Goal: Transaction & Acquisition: Obtain resource

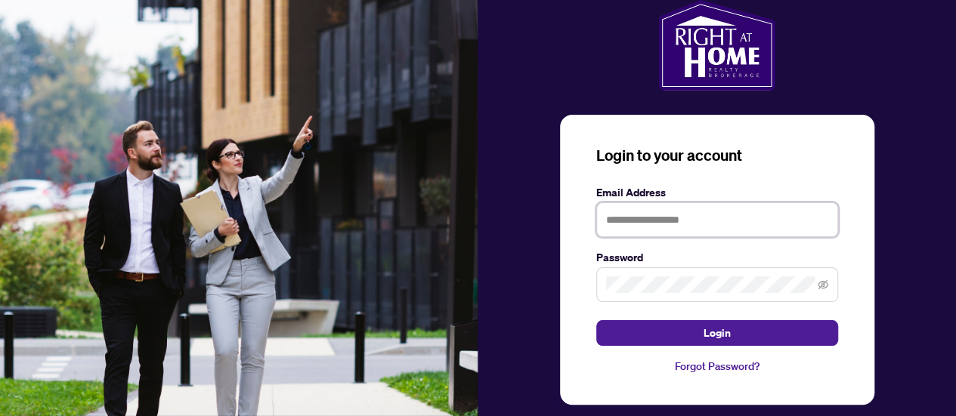
click at [673, 228] on input "text" at bounding box center [717, 220] width 242 height 35
type input "**********"
click at [596, 320] on button "Login" at bounding box center [717, 333] width 242 height 26
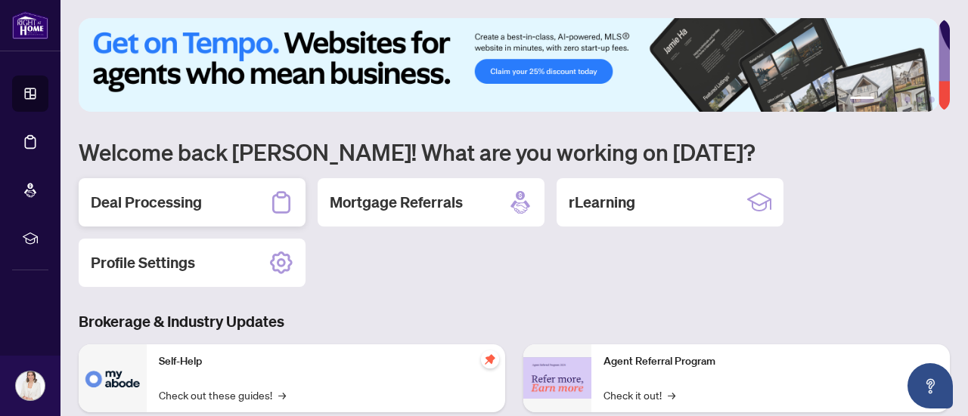
click at [200, 202] on h2 "Deal Processing" at bounding box center [146, 202] width 111 height 21
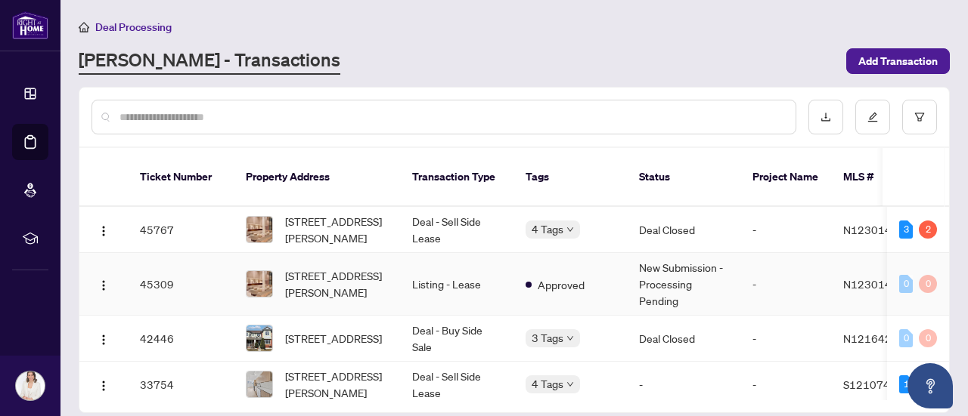
scroll to position [76, 0]
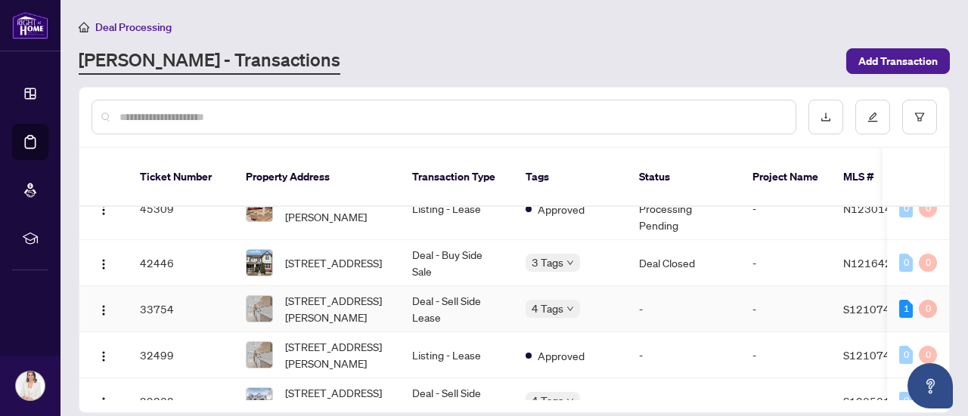
click at [481, 291] on td "Deal - Sell Side Lease" at bounding box center [456, 309] width 113 height 46
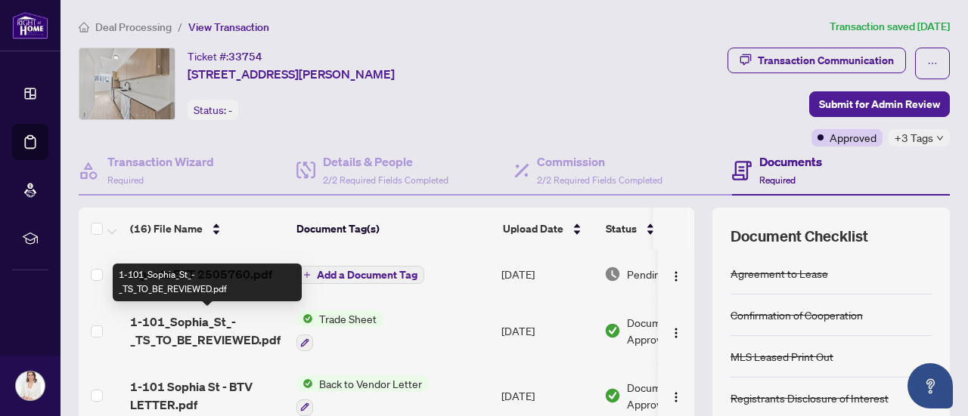
scroll to position [76, 0]
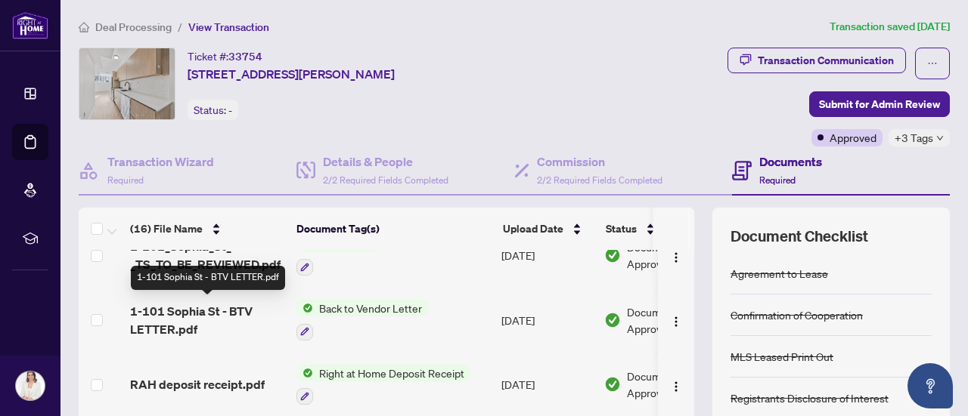
click at [222, 317] on span "1-101 Sophia St - BTV LETTER.pdf" at bounding box center [207, 320] width 154 height 36
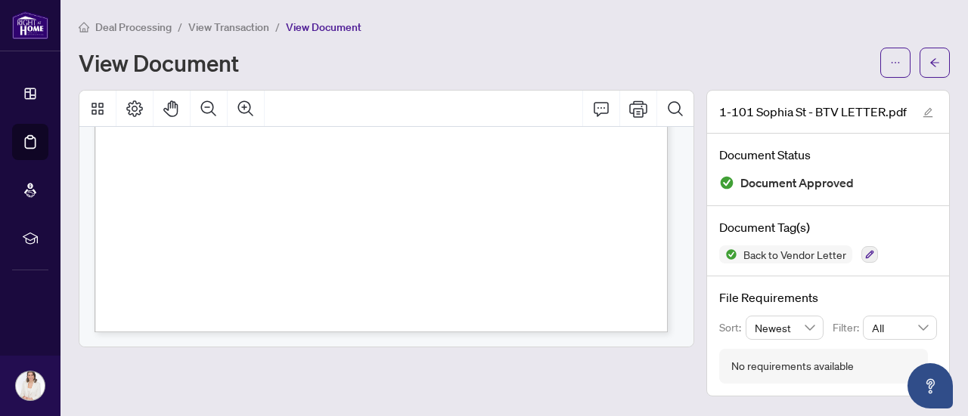
scroll to position [562, 0]
click at [899, 61] on icon "ellipsis" at bounding box center [895, 62] width 11 height 11
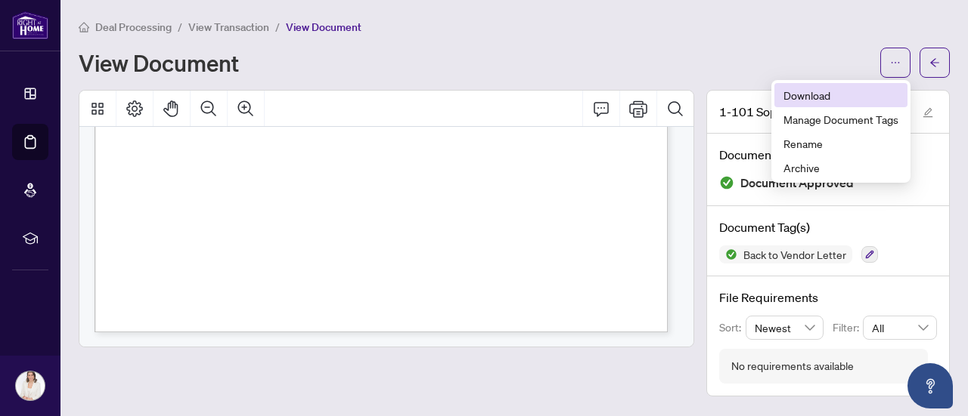
click at [816, 96] on span "Download" at bounding box center [840, 95] width 115 height 17
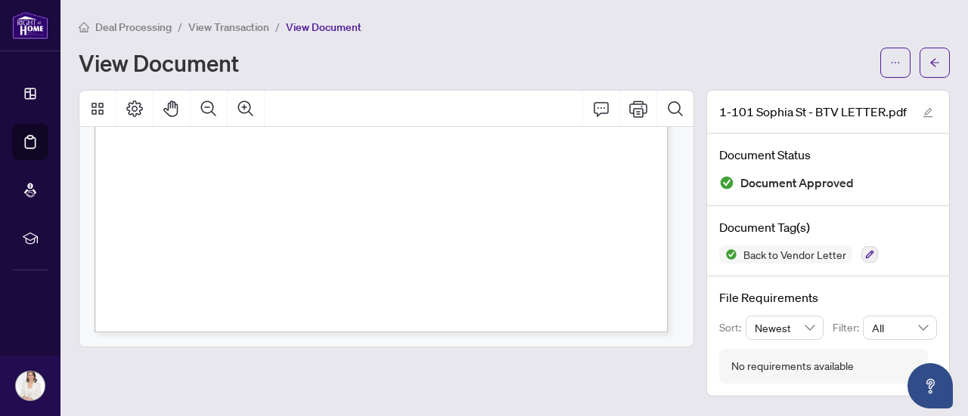
click at [221, 30] on span "View Transaction" at bounding box center [228, 27] width 81 height 14
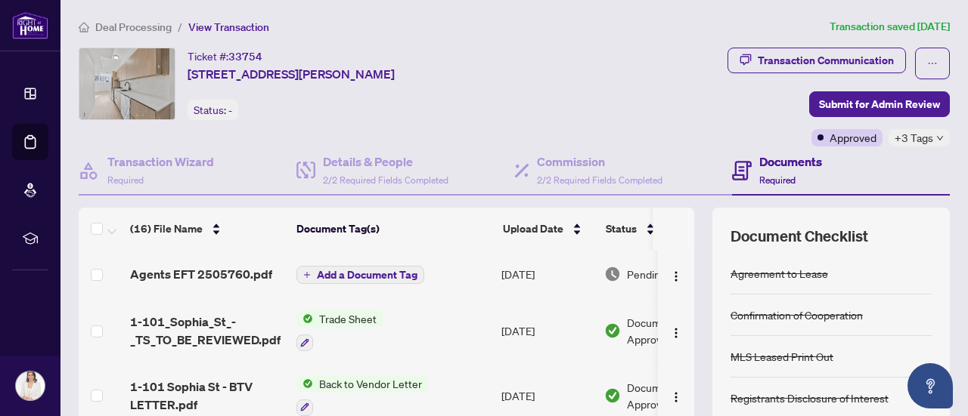
click at [151, 23] on span "Deal Processing" at bounding box center [133, 27] width 76 height 14
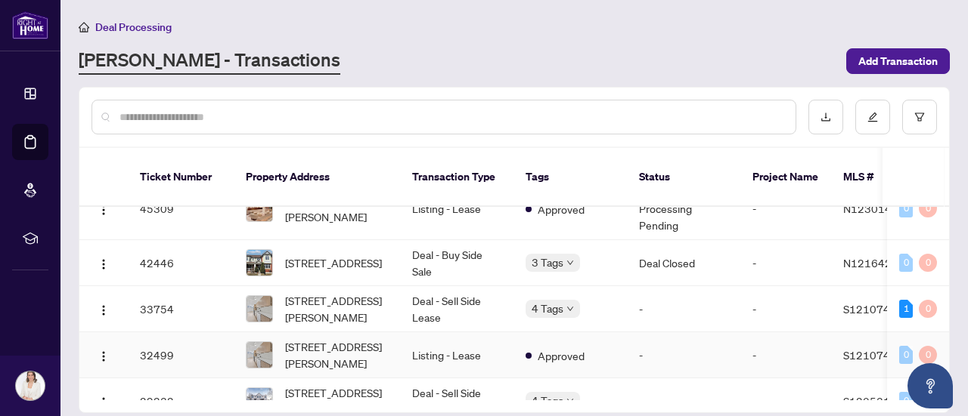
scroll to position [151, 0]
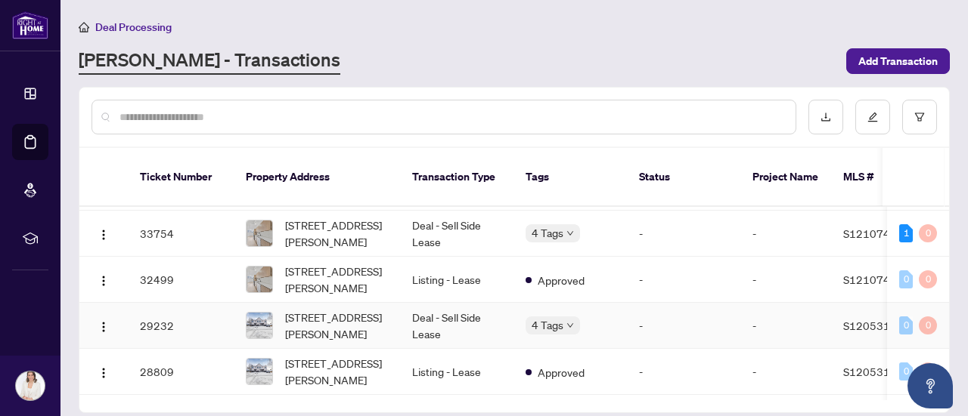
click at [390, 312] on td "[STREET_ADDRESS][PERSON_NAME]" at bounding box center [317, 326] width 166 height 46
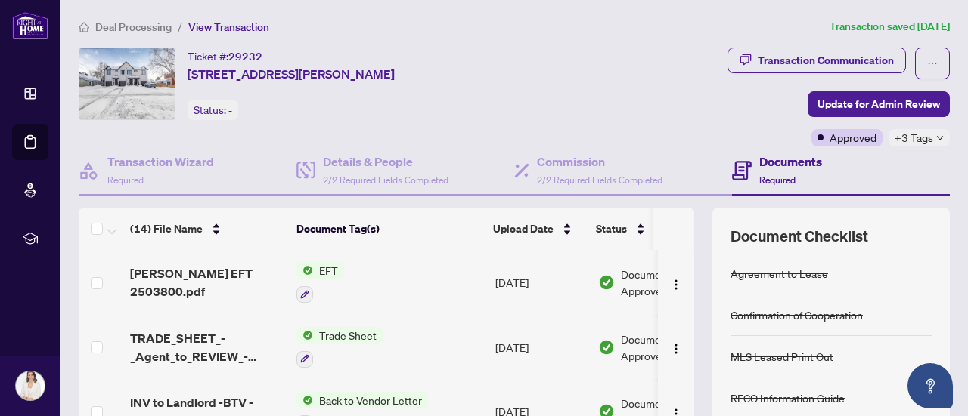
scroll to position [76, 0]
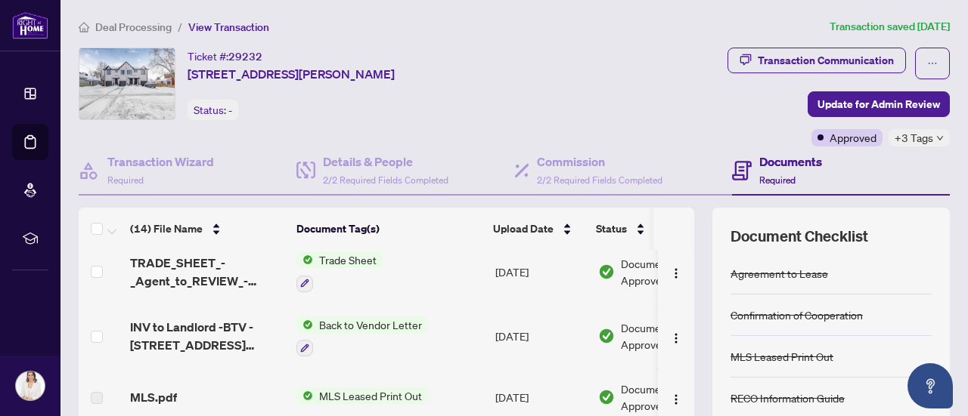
click at [366, 327] on span "Back to Vendor Letter" at bounding box center [370, 325] width 115 height 17
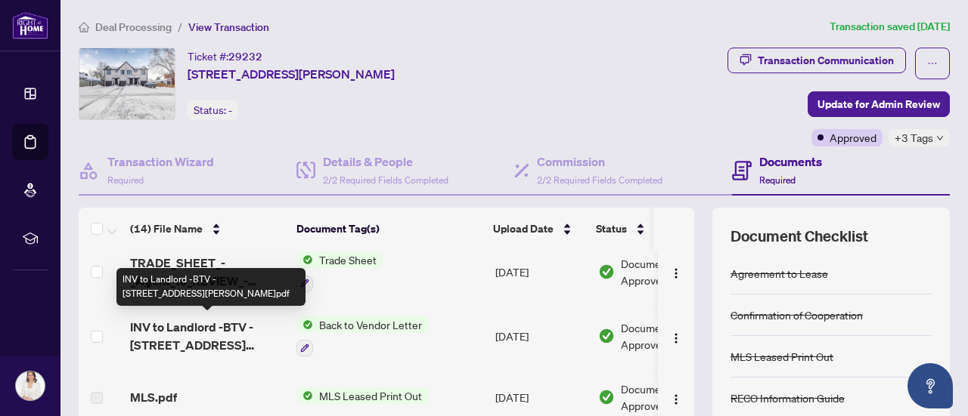
click at [226, 330] on span "INV to Landlord -BTV - [STREET_ADDRESS][PERSON_NAME]pdf" at bounding box center [207, 336] width 154 height 36
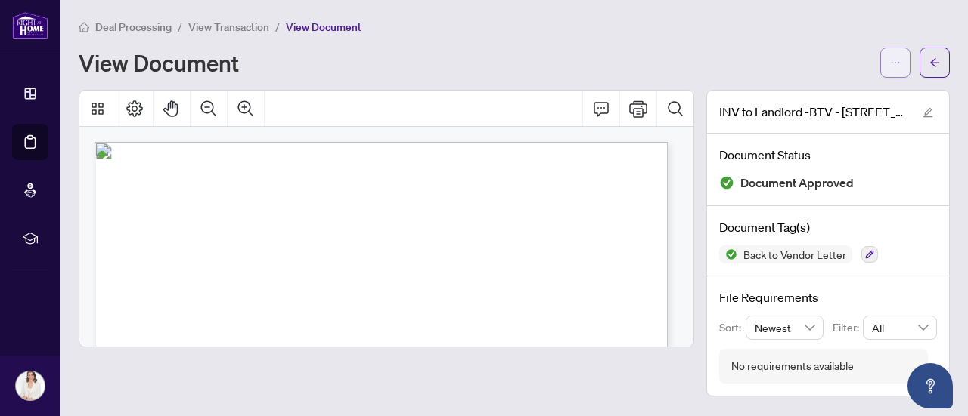
click at [897, 65] on icon "ellipsis" at bounding box center [895, 62] width 11 height 11
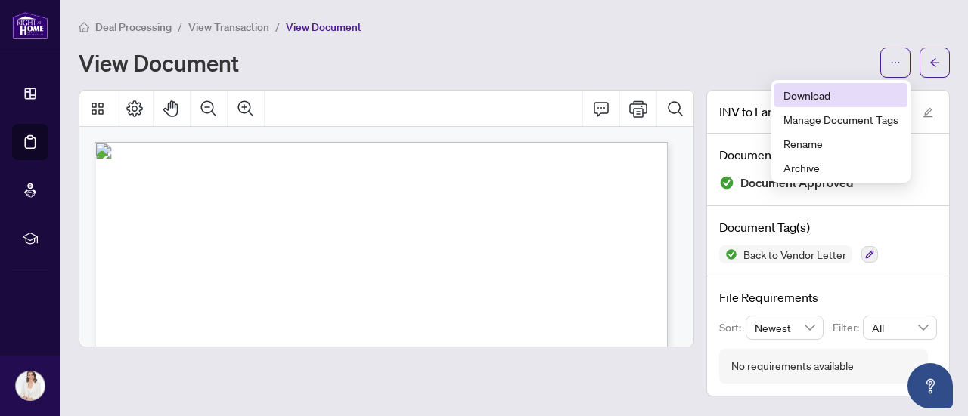
click at [803, 96] on span "Download" at bounding box center [840, 95] width 115 height 17
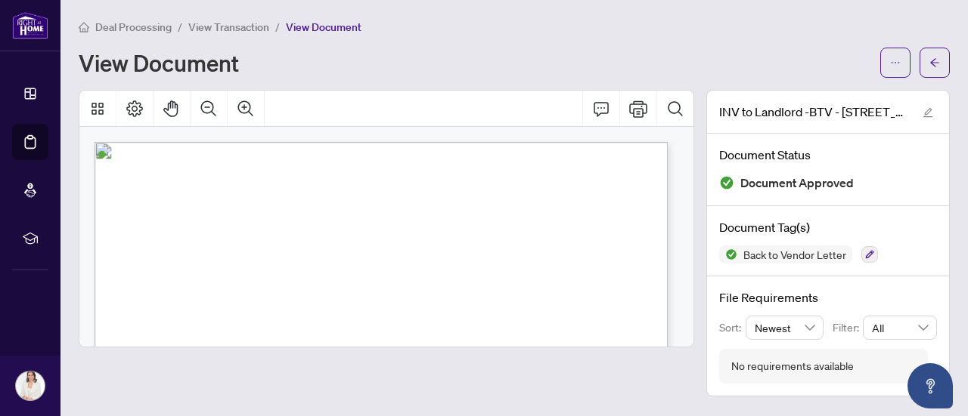
click at [162, 22] on span "Deal Processing" at bounding box center [133, 27] width 76 height 14
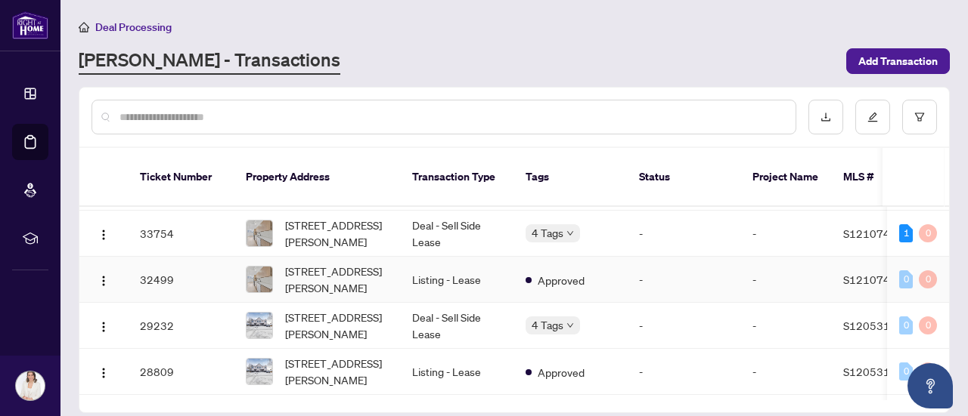
scroll to position [227, 0]
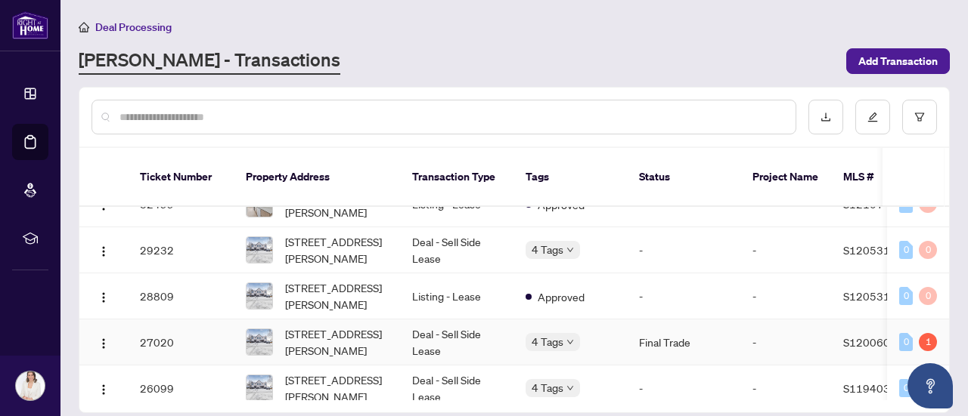
click at [401, 320] on td "Deal - Sell Side Lease" at bounding box center [456, 343] width 113 height 46
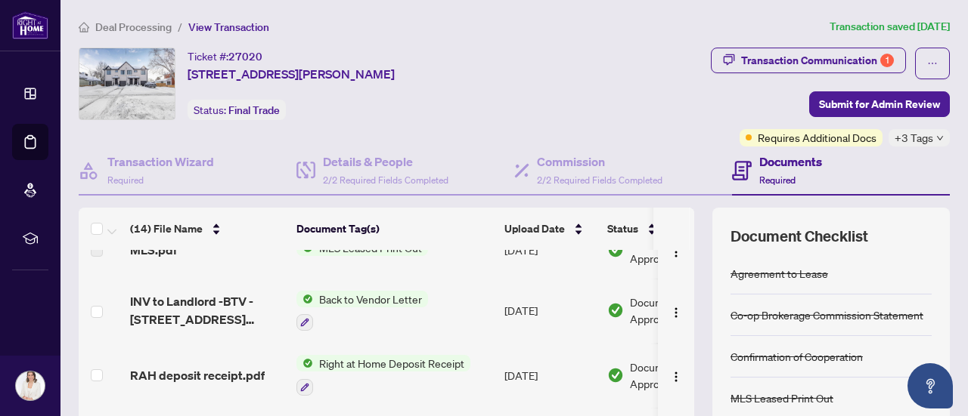
scroll to position [302, 0]
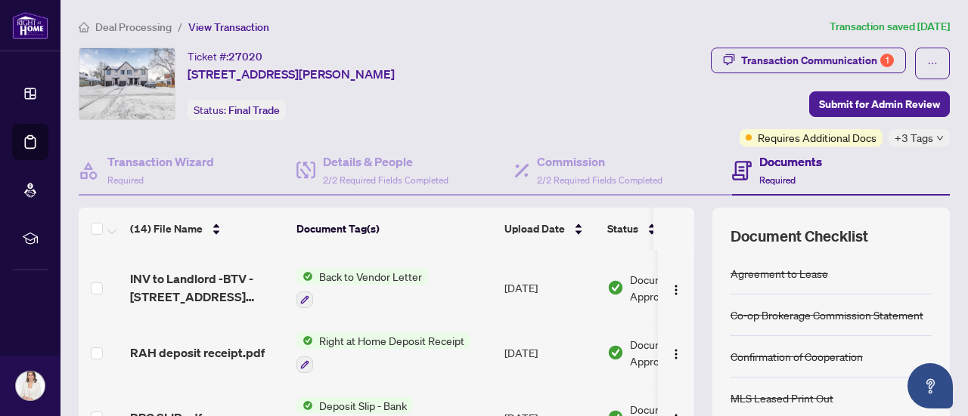
click at [404, 283] on div "Back to Vendor Letter" at bounding box center [362, 288] width 132 height 41
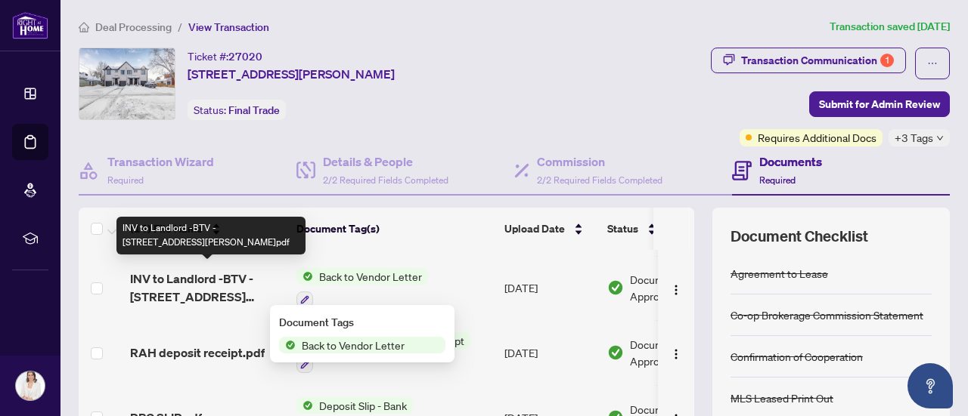
click at [206, 277] on span "INV to Landlord -BTV - [STREET_ADDRESS][PERSON_NAME]pdf" at bounding box center [207, 288] width 154 height 36
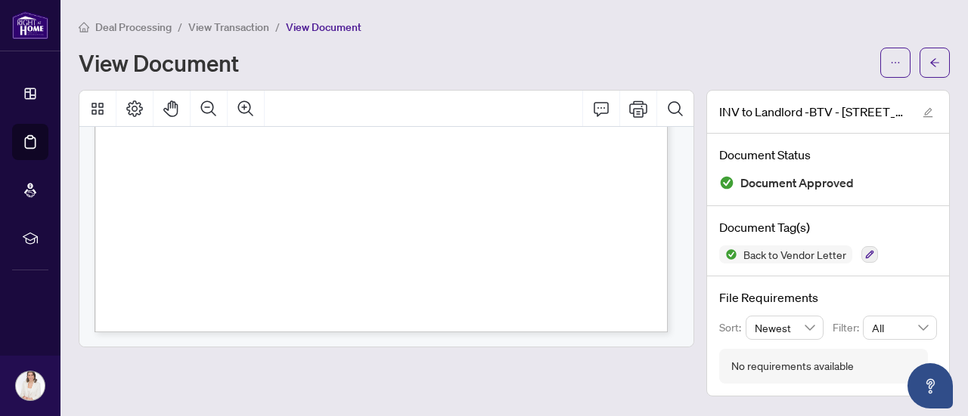
scroll to position [562, 0]
click at [145, 31] on span "Deal Processing" at bounding box center [133, 27] width 76 height 14
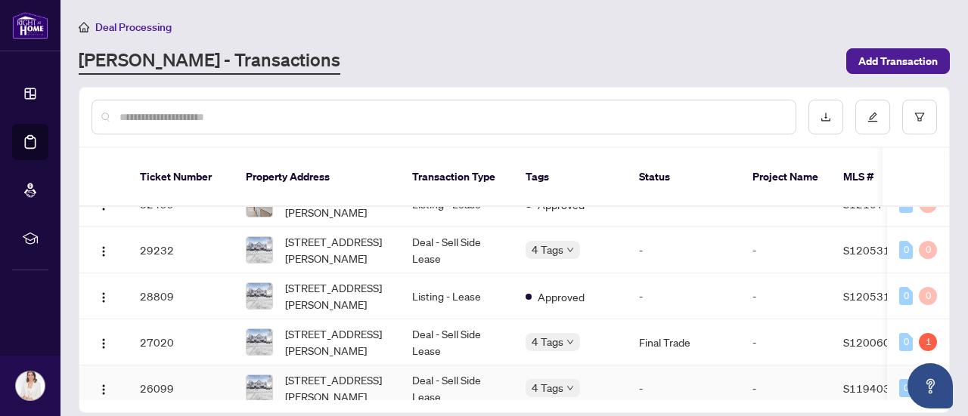
scroll to position [302, 0]
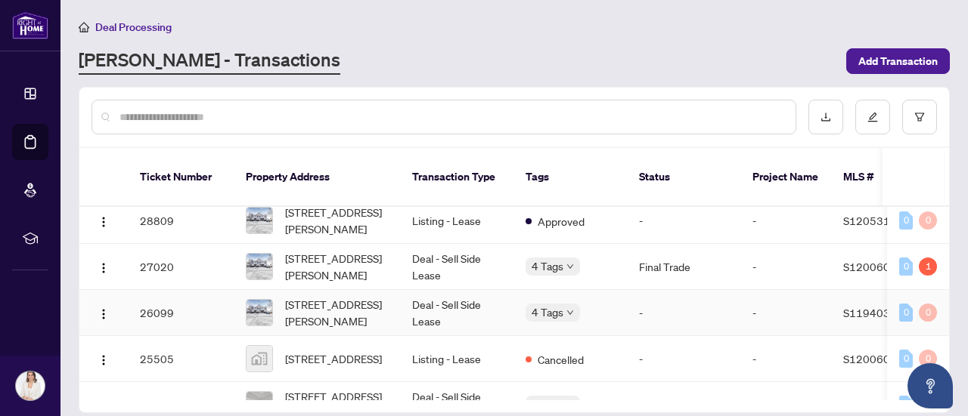
click at [454, 294] on td "Deal - Sell Side Lease" at bounding box center [456, 313] width 113 height 46
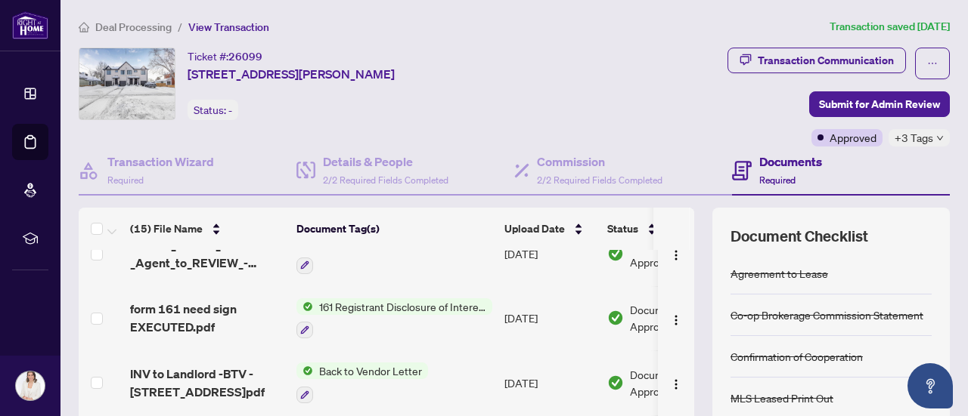
scroll to position [227, 0]
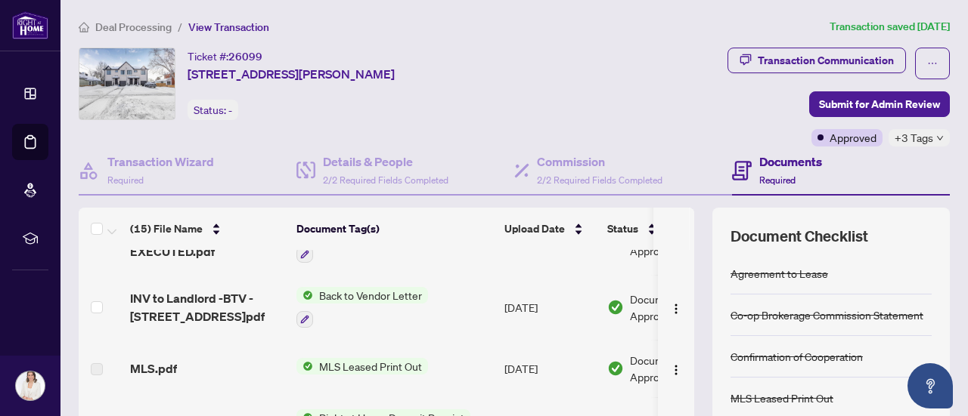
click at [422, 302] on div "Back to Vendor Letter" at bounding box center [362, 307] width 132 height 41
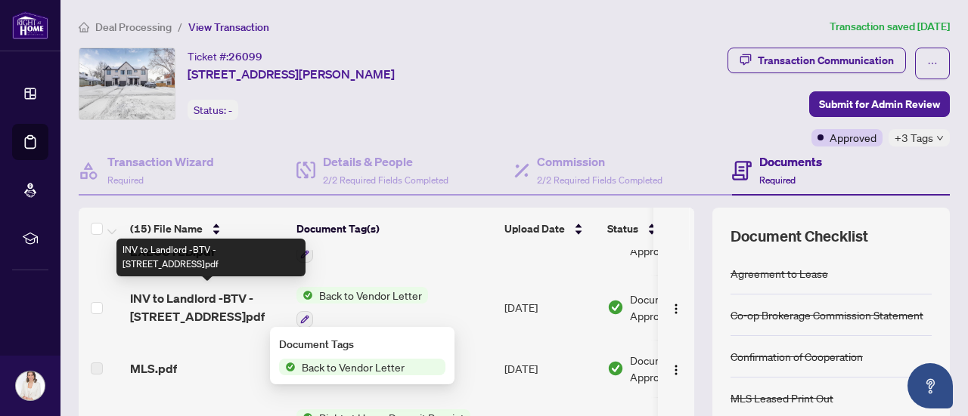
click at [180, 303] on span "INV to Landlord -BTV - [STREET_ADDRESS]pdf" at bounding box center [207, 308] width 154 height 36
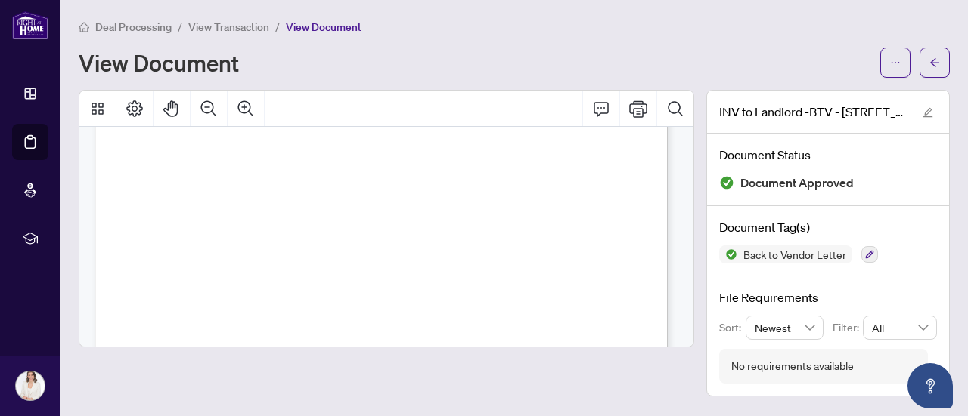
scroll to position [227, 0]
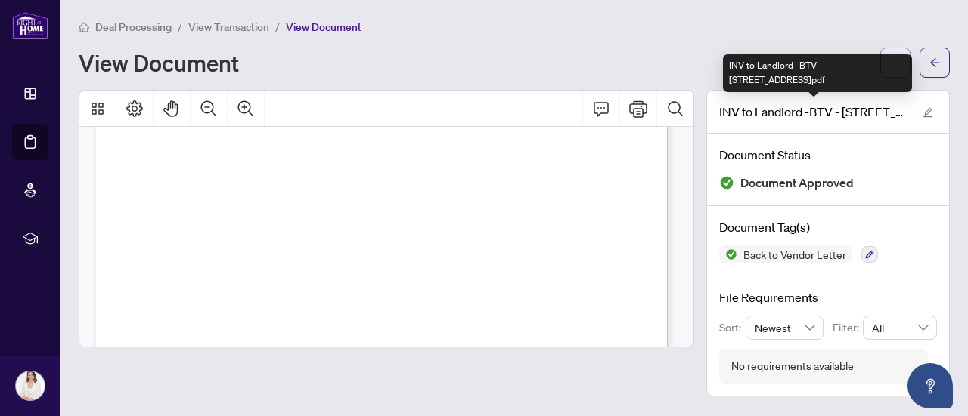
click at [900, 57] on button "button" at bounding box center [895, 63] width 30 height 30
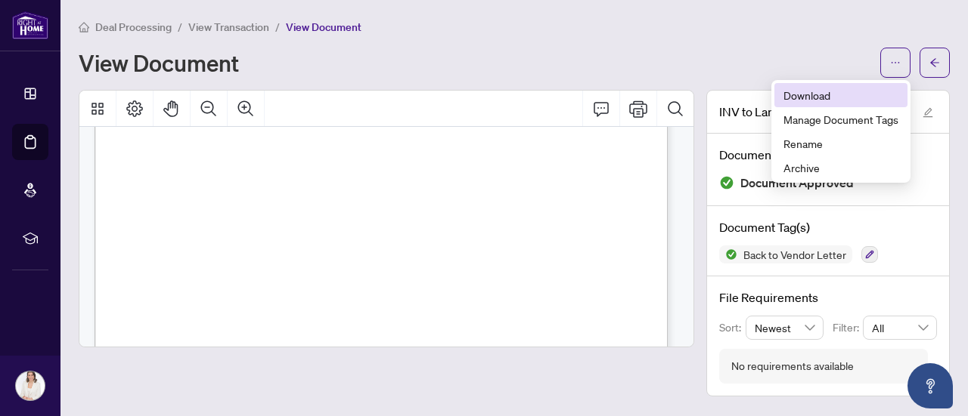
click at [807, 98] on span "Download" at bounding box center [840, 95] width 115 height 17
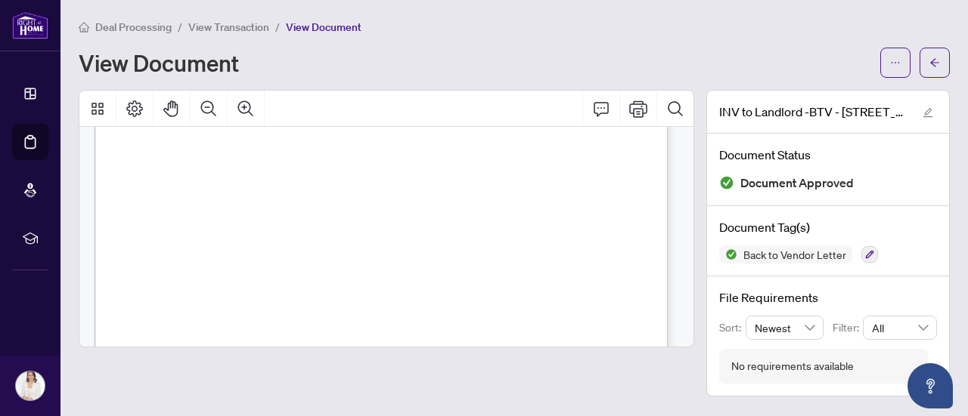
click at [160, 30] on span "Deal Processing" at bounding box center [133, 27] width 76 height 14
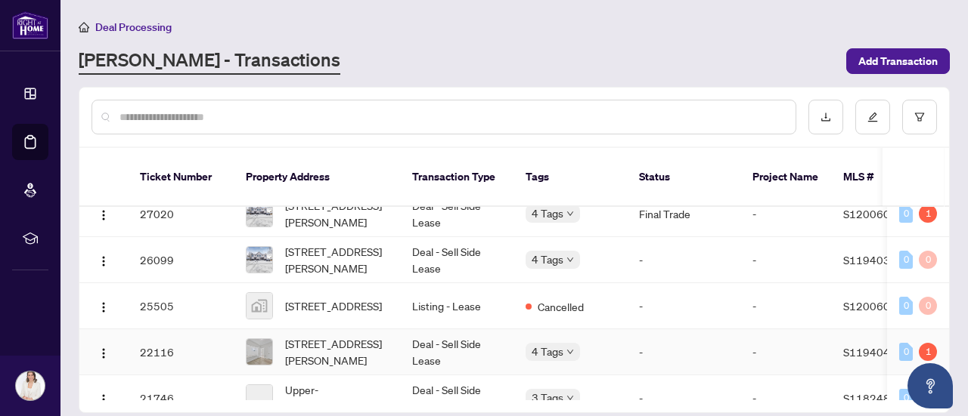
scroll to position [378, 0]
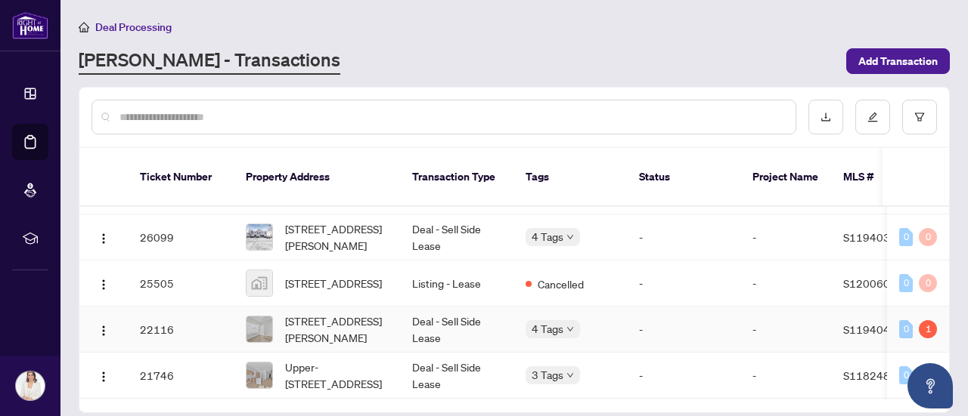
click at [431, 307] on td "Deal - Sell Side Lease" at bounding box center [456, 330] width 113 height 46
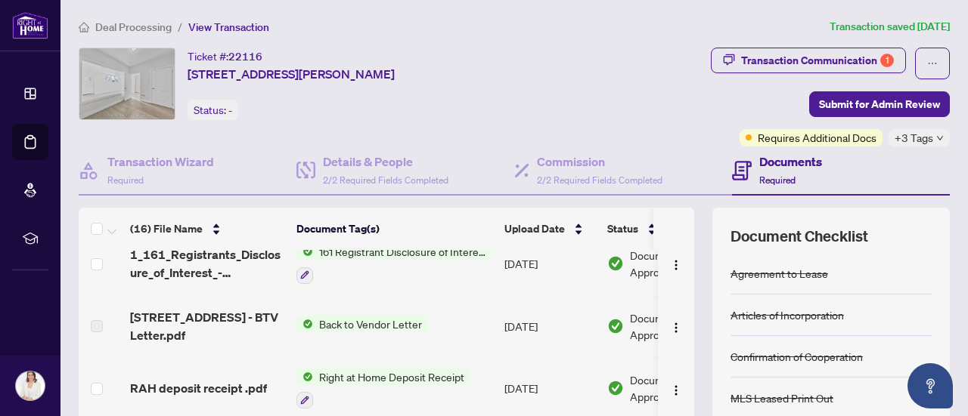
scroll to position [302, 0]
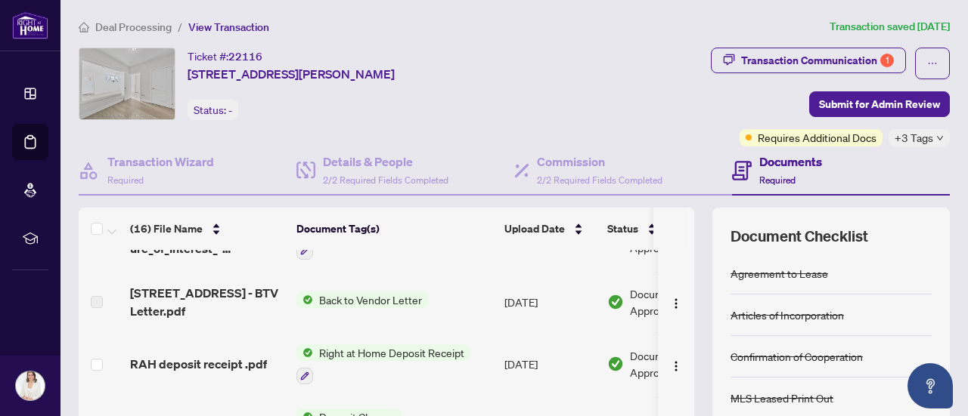
click at [405, 299] on span "Back to Vendor Letter" at bounding box center [370, 300] width 115 height 17
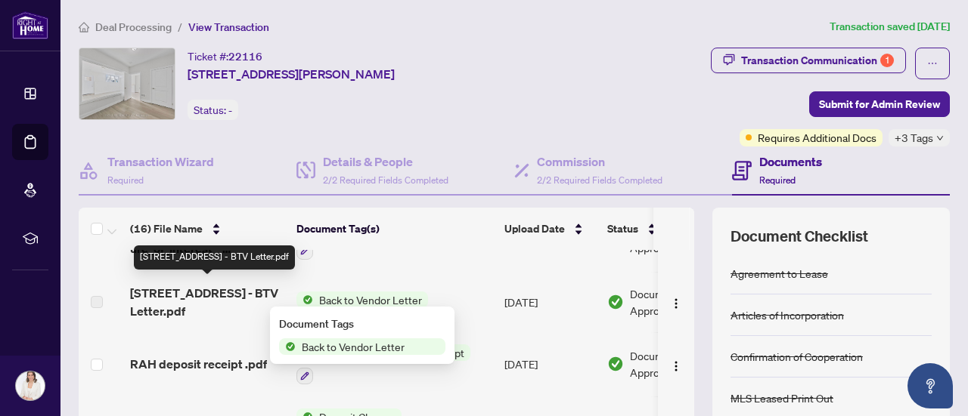
click at [175, 296] on span "[STREET_ADDRESS] - BTV Letter.pdf" at bounding box center [207, 302] width 154 height 36
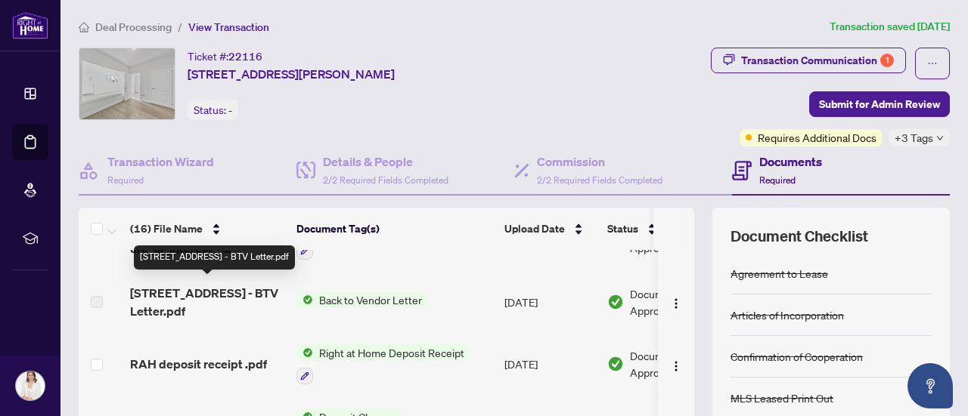
click at [200, 291] on span "[STREET_ADDRESS] - BTV Letter.pdf" at bounding box center [207, 302] width 154 height 36
click at [215, 312] on span "[STREET_ADDRESS] - BTV Letter.pdf" at bounding box center [207, 302] width 154 height 36
click at [144, 290] on span "[STREET_ADDRESS] - BTV Letter.pdf" at bounding box center [207, 302] width 154 height 36
click at [210, 286] on span "[STREET_ADDRESS] - BTV Letter.pdf" at bounding box center [207, 302] width 154 height 36
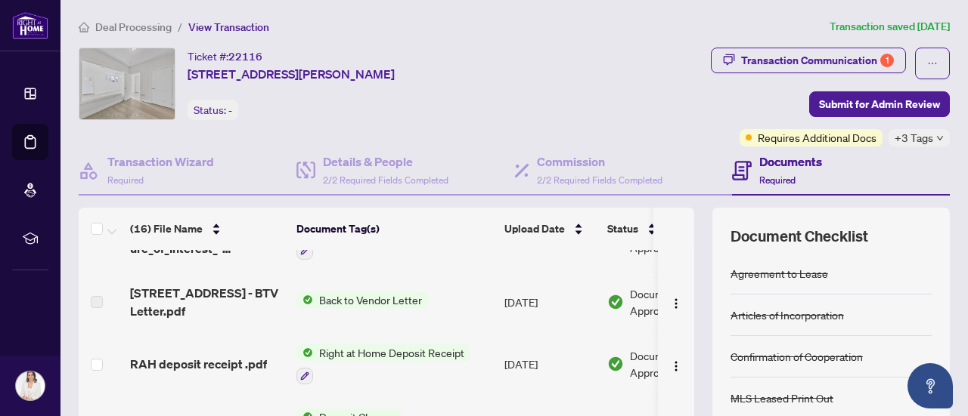
click at [98, 294] on label at bounding box center [97, 302] width 12 height 17
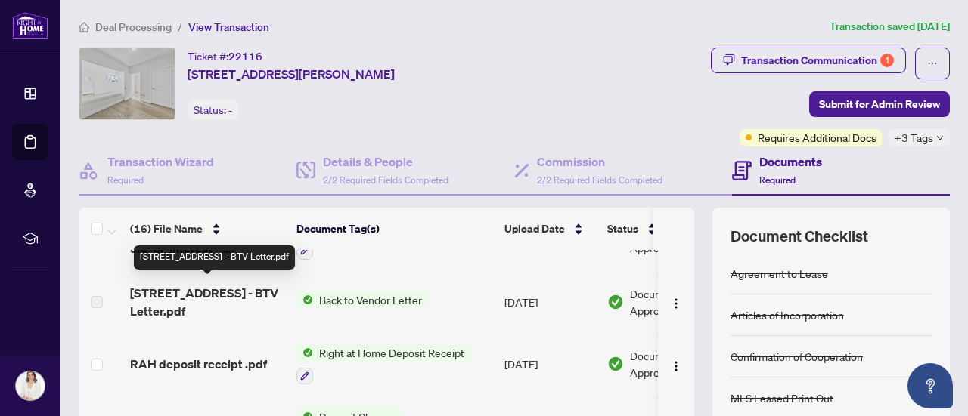
click at [243, 296] on span "[STREET_ADDRESS] - BTV Letter.pdf" at bounding box center [207, 302] width 154 height 36
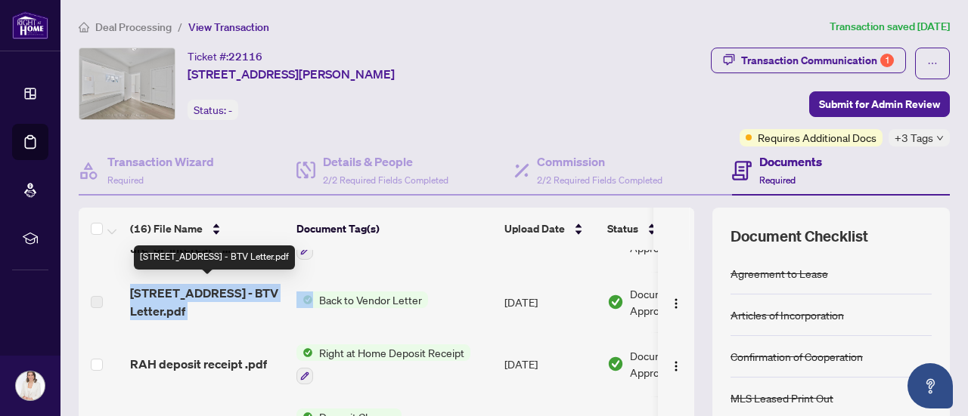
click at [243, 296] on span "[STREET_ADDRESS] - BTV Letter.pdf" at bounding box center [207, 302] width 154 height 36
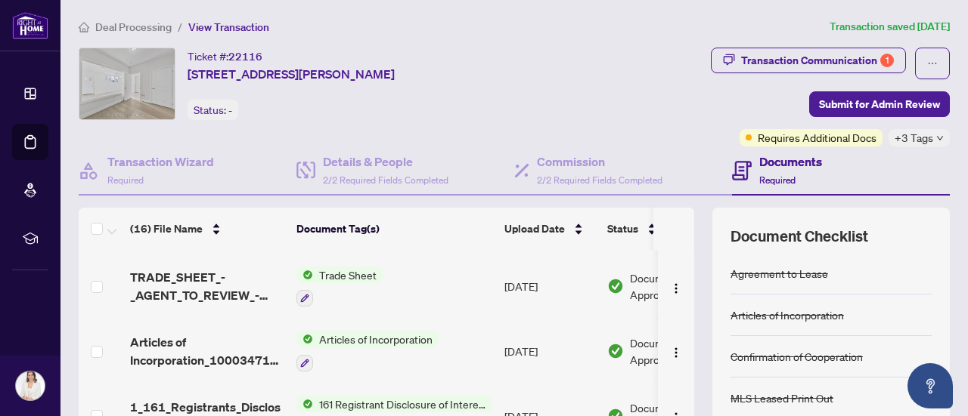
scroll to position [0, 0]
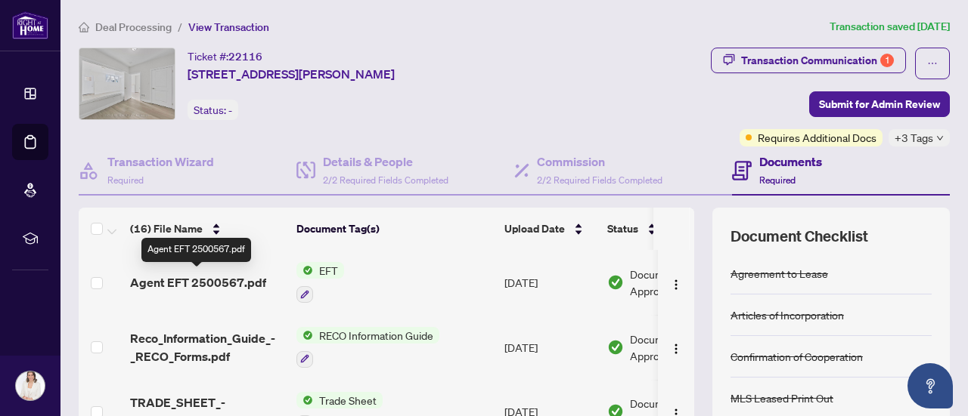
click at [249, 282] on span "Agent EFT 2500567.pdf" at bounding box center [198, 283] width 136 height 18
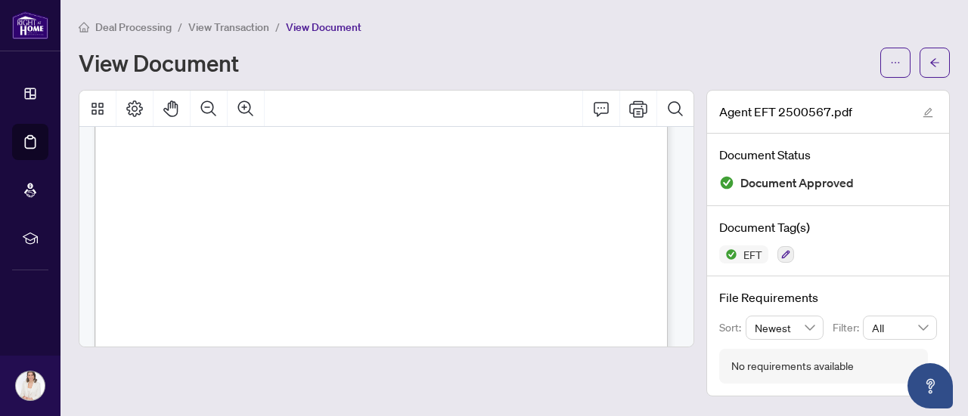
scroll to position [529, 0]
click at [150, 23] on span "Deal Processing" at bounding box center [133, 27] width 76 height 14
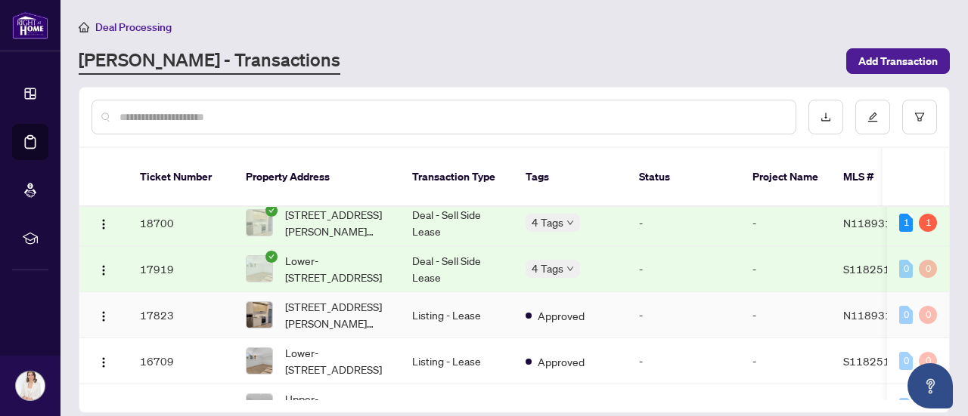
scroll to position [680, 0]
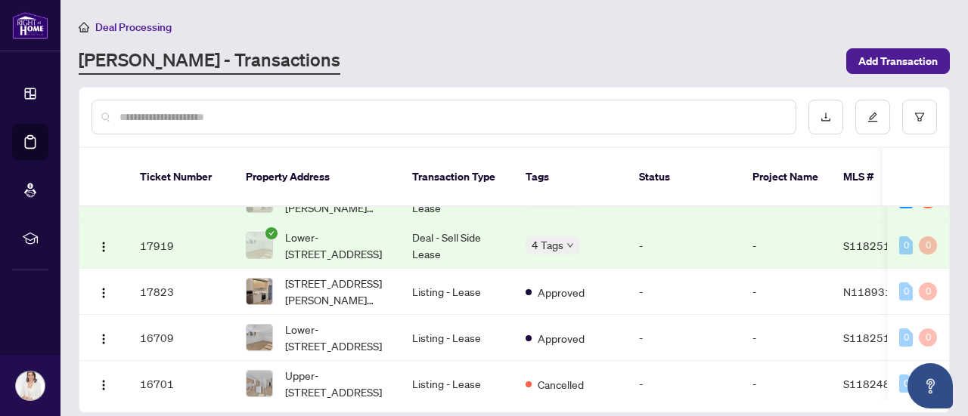
click at [455, 240] on td "Deal - Sell Side Lease" at bounding box center [456, 246] width 113 height 46
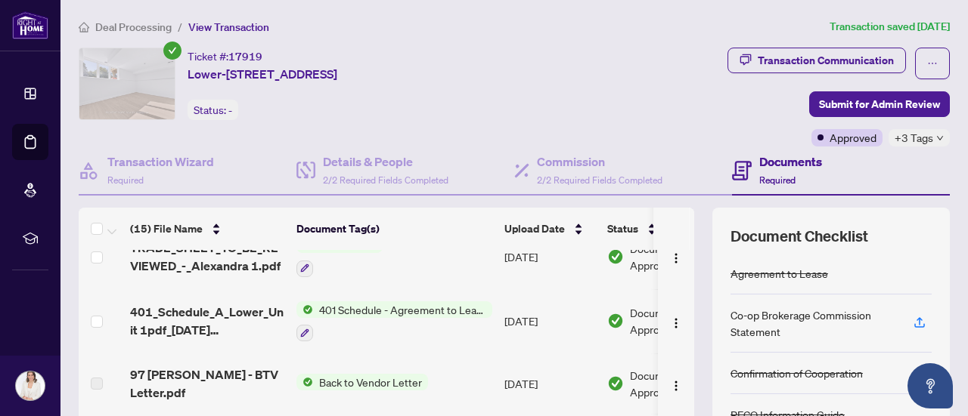
scroll to position [227, 0]
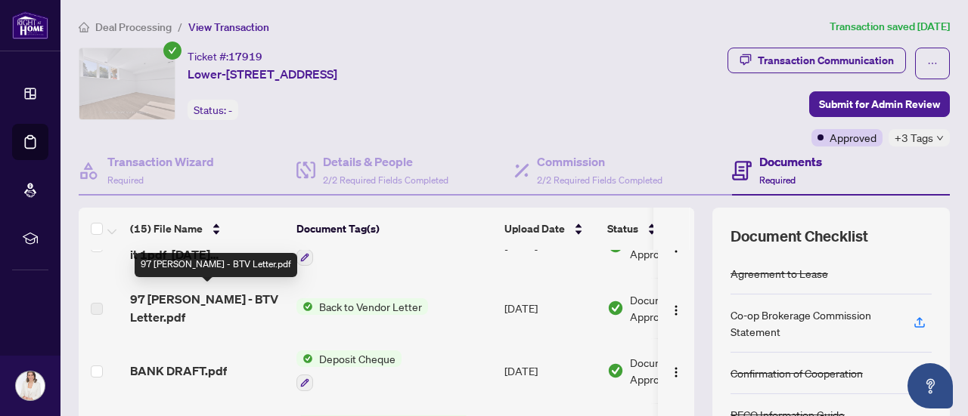
click at [173, 294] on span "97 [PERSON_NAME] - BTV Letter.pdf" at bounding box center [207, 308] width 154 height 36
click at [203, 294] on span "97 [PERSON_NAME] - BTV Letter.pdf" at bounding box center [207, 308] width 154 height 36
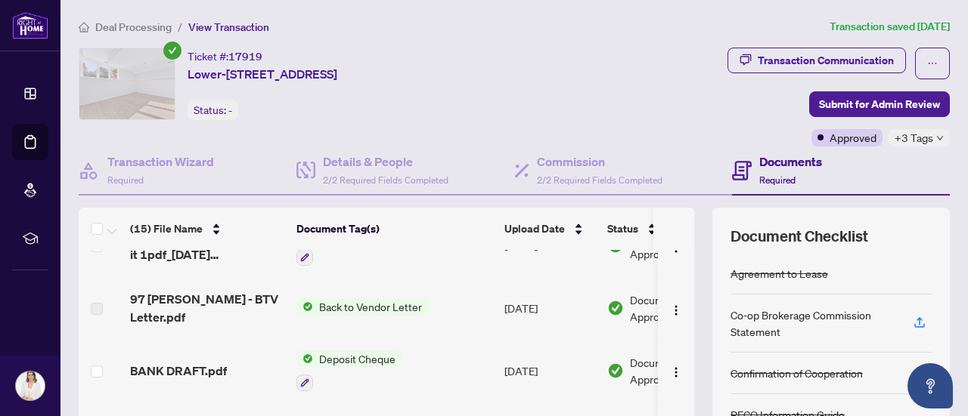
click at [153, 299] on span "97 [PERSON_NAME] - BTV Letter.pdf" at bounding box center [207, 308] width 154 height 36
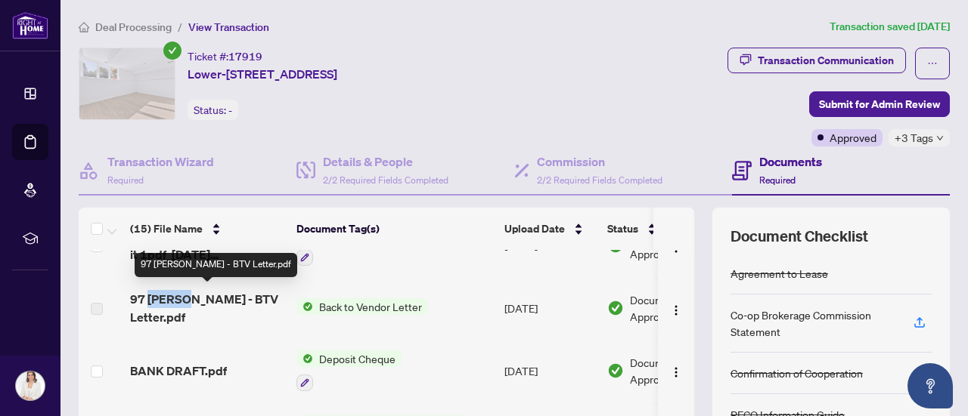
click at [153, 299] on span "97 [PERSON_NAME] - BTV Letter.pdf" at bounding box center [207, 308] width 154 height 36
click at [155, 297] on span "97 [PERSON_NAME] - BTV Letter.pdf" at bounding box center [207, 308] width 154 height 36
click at [185, 296] on span "97 [PERSON_NAME] - BTV Letter.pdf" at bounding box center [207, 308] width 154 height 36
click at [209, 303] on span "97 [PERSON_NAME] - BTV Letter.pdf" at bounding box center [207, 308] width 154 height 36
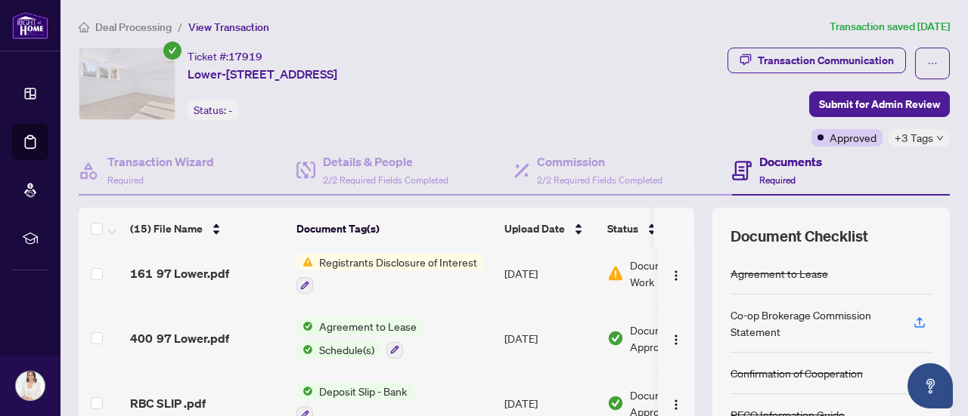
scroll to position [378, 0]
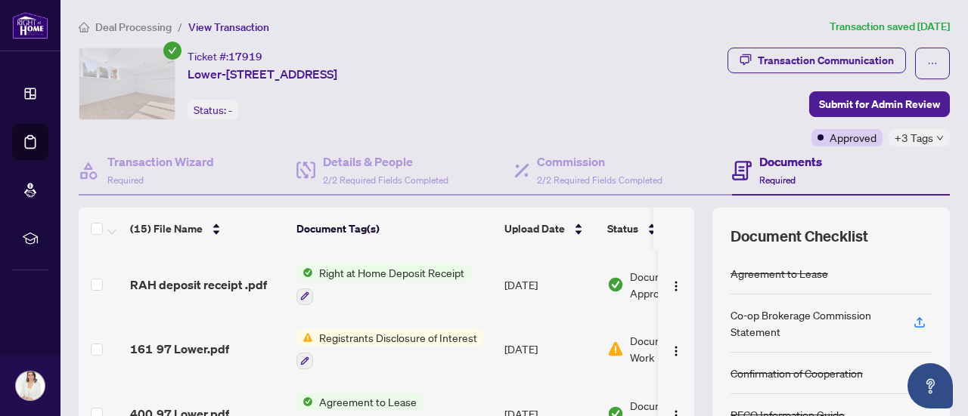
click at [144, 25] on span "Deal Processing" at bounding box center [133, 27] width 76 height 14
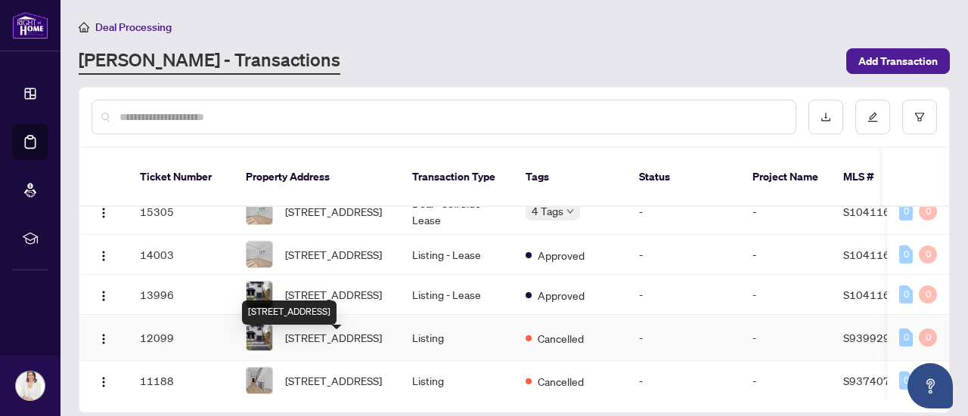
scroll to position [869, 0]
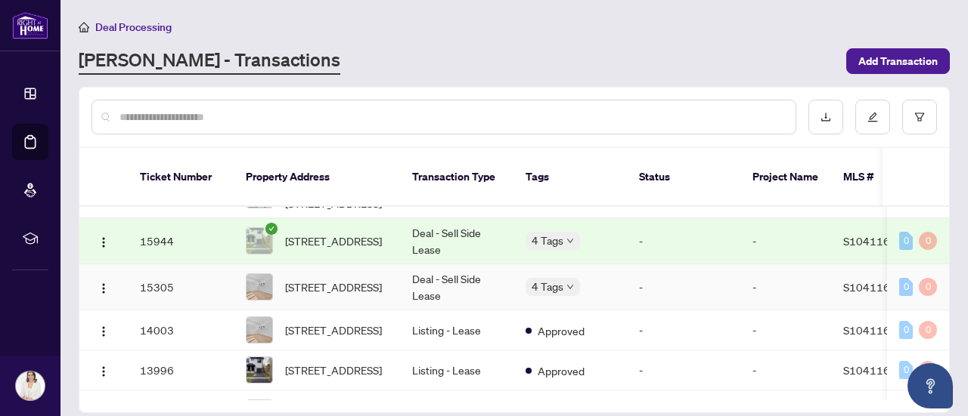
click at [427, 271] on td "Deal - Sell Side Lease" at bounding box center [456, 288] width 113 height 46
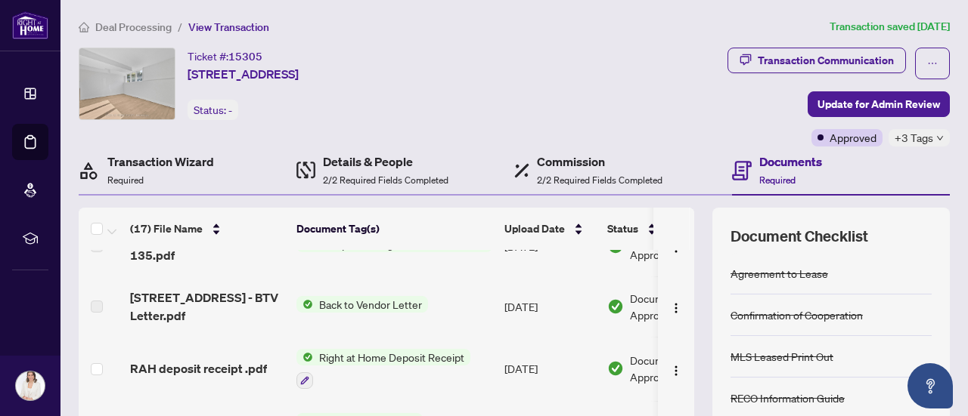
scroll to position [454, 0]
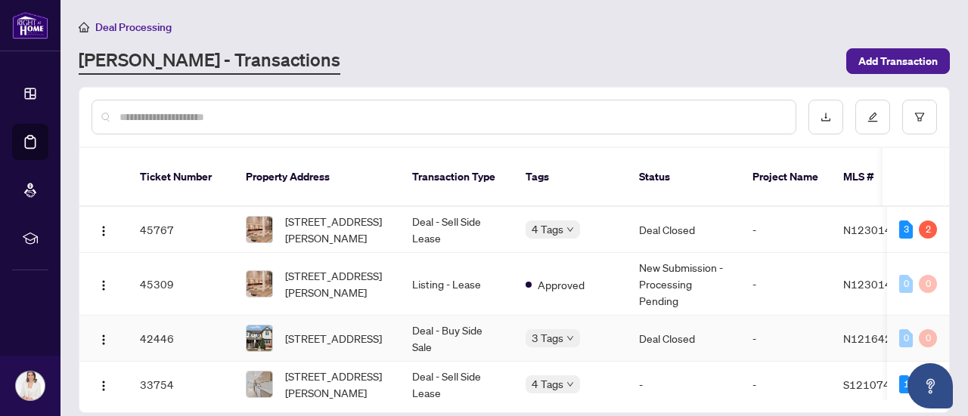
scroll to position [76, 0]
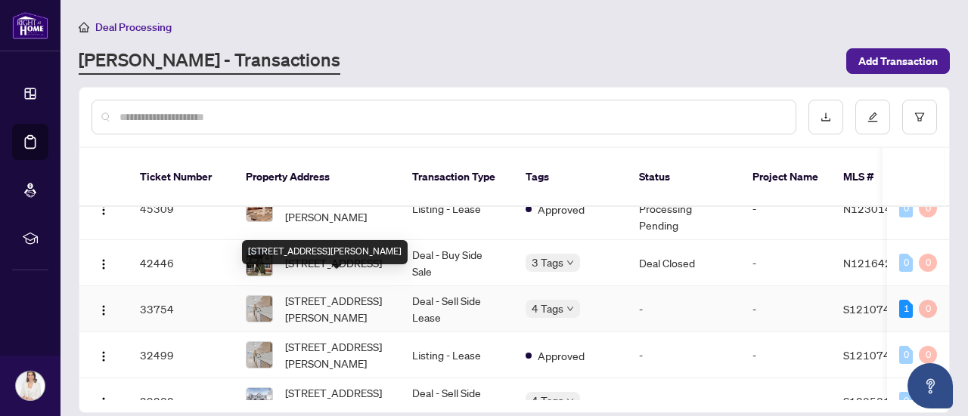
click at [354, 295] on span "[STREET_ADDRESS][PERSON_NAME]" at bounding box center [336, 309] width 103 height 33
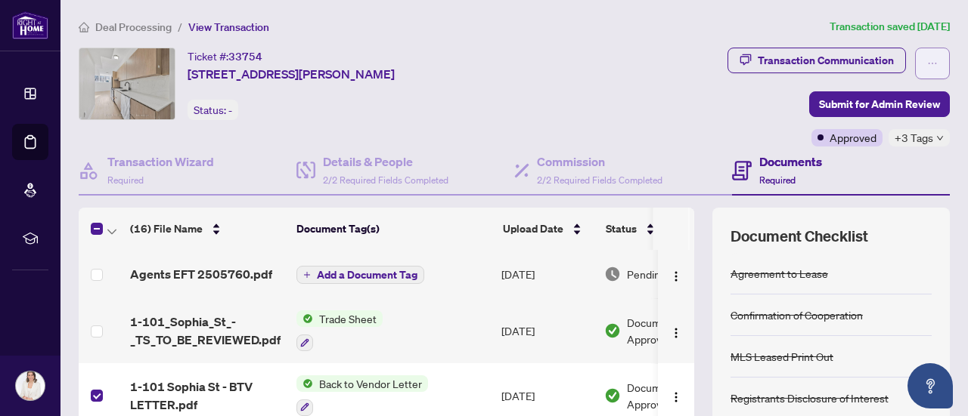
click at [927, 63] on icon "ellipsis" at bounding box center [932, 63] width 11 height 11
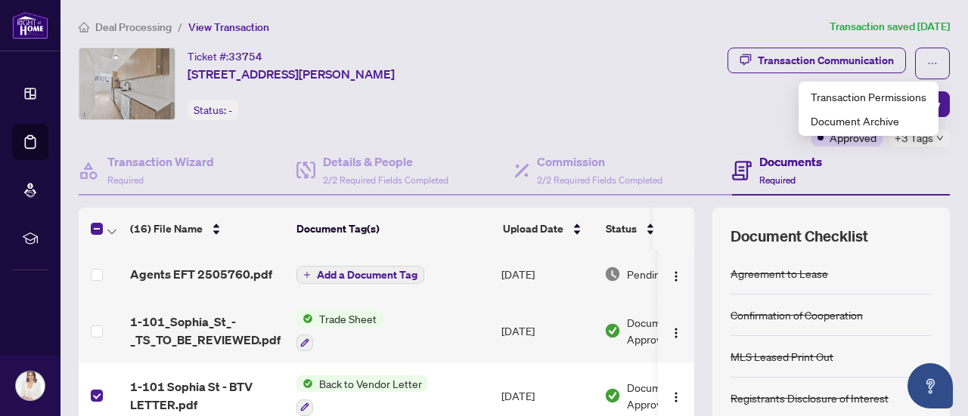
click at [555, 87] on div "Ticket #: 33754 [STREET_ADDRESS][PERSON_NAME] Status: -" at bounding box center [318, 84] width 479 height 73
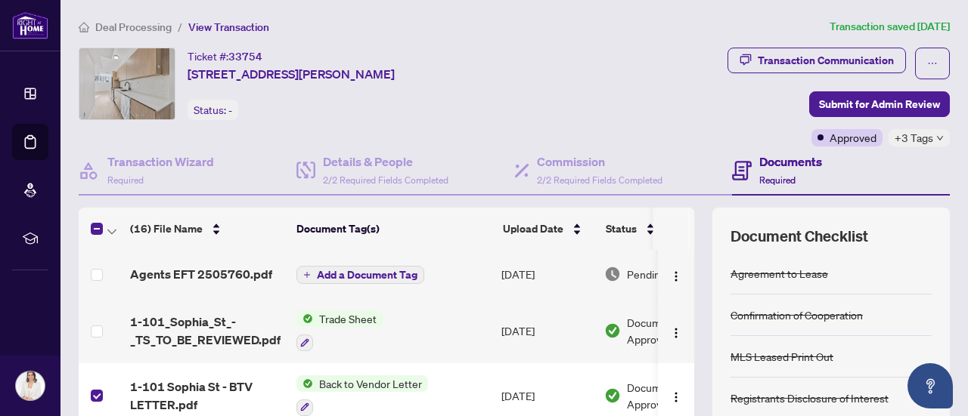
click at [205, 26] on span "View Transaction" at bounding box center [228, 27] width 81 height 14
click at [169, 27] on span "Deal Processing" at bounding box center [133, 27] width 76 height 14
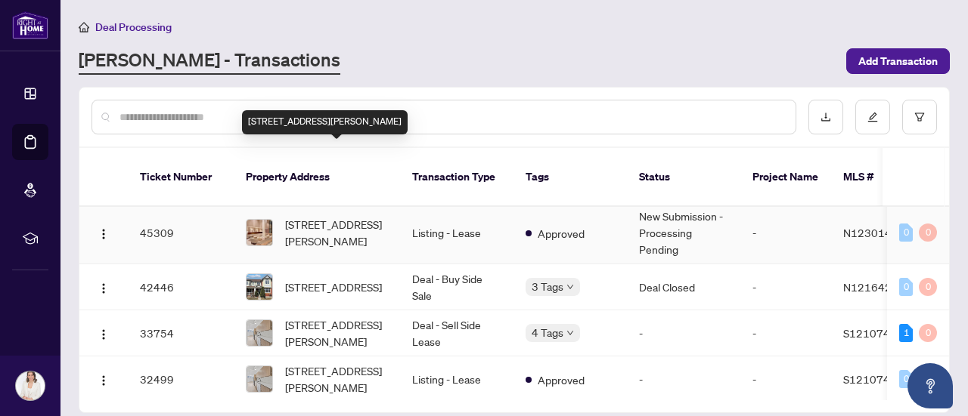
scroll to position [76, 0]
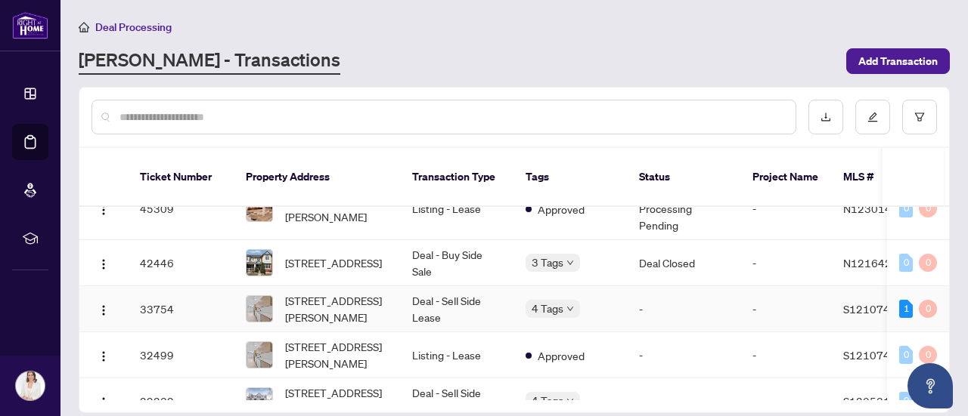
click at [389, 286] on td "[STREET_ADDRESS][PERSON_NAME]" at bounding box center [317, 309] width 166 height 46
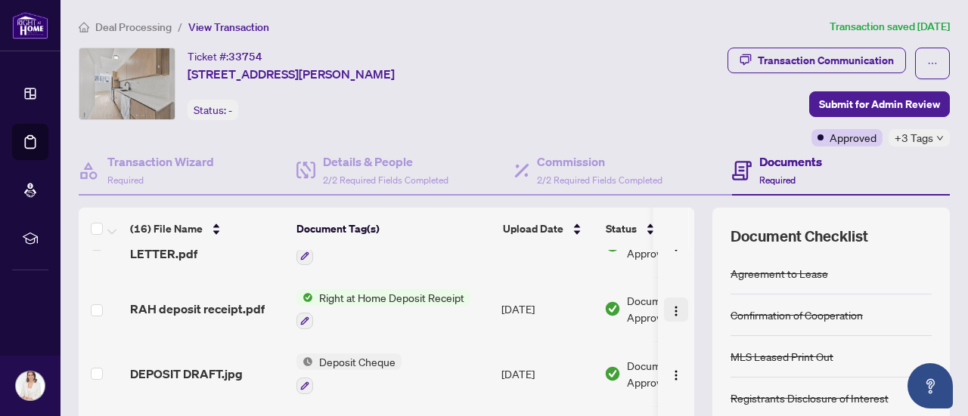
scroll to position [227, 0]
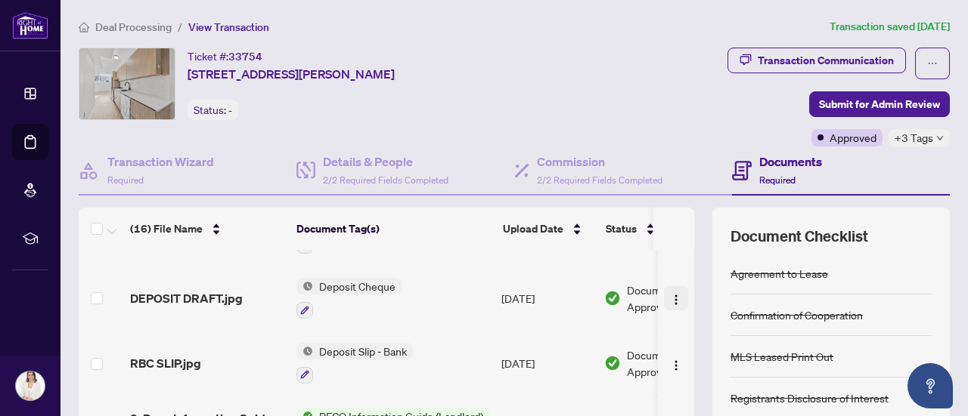
click at [670, 294] on img "button" at bounding box center [676, 300] width 12 height 12
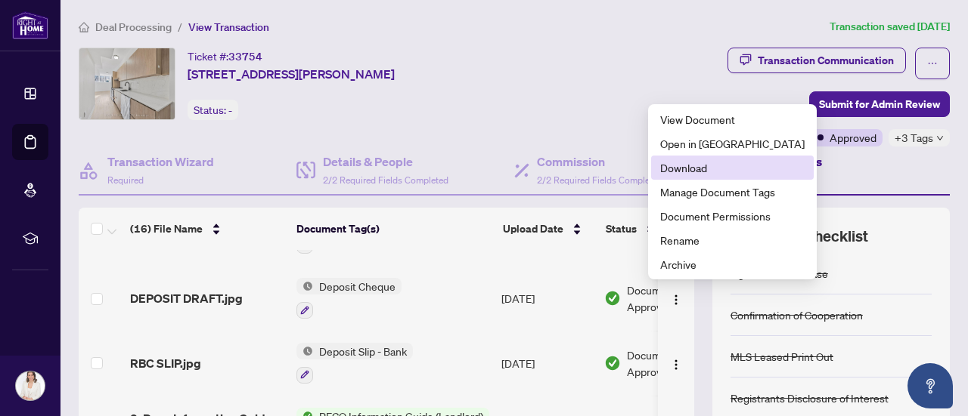
click at [694, 164] on span "Download" at bounding box center [732, 167] width 144 height 17
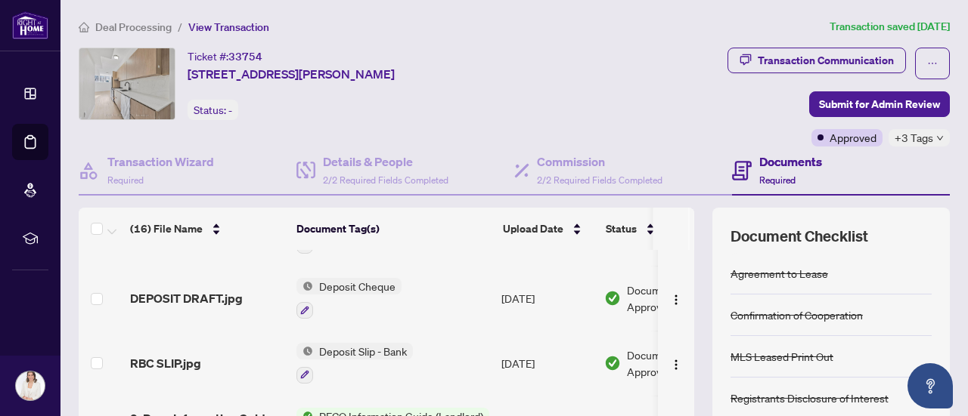
click at [658, 361] on body "Dashboard Deal Processing Mortgage Referrals rLearning [PERSON_NAME] [PERSON_NA…" at bounding box center [484, 208] width 968 height 416
click at [670, 361] on img "button" at bounding box center [676, 365] width 12 height 12
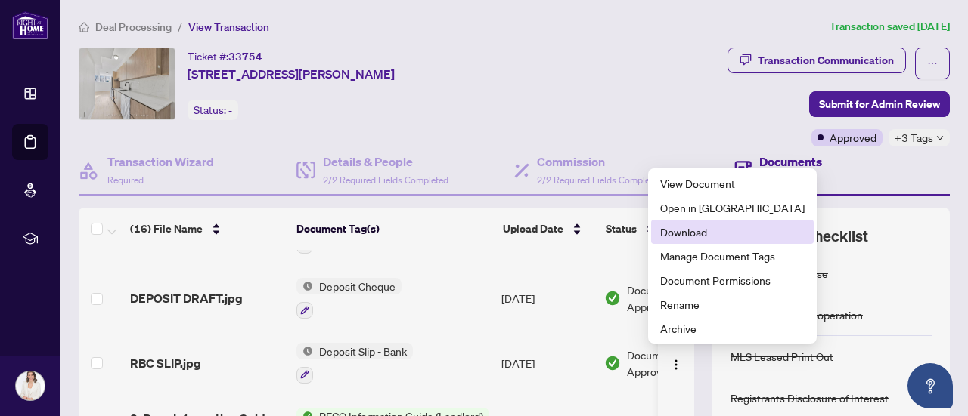
click at [686, 231] on span "Download" at bounding box center [732, 232] width 144 height 17
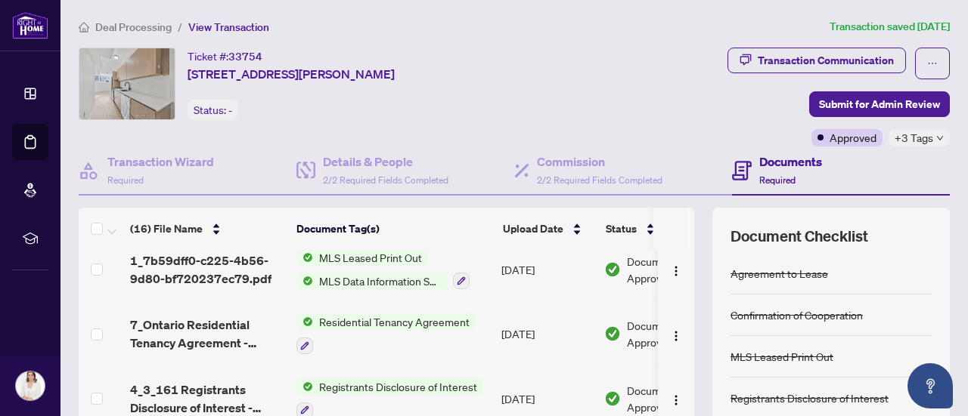
scroll to position [529, 0]
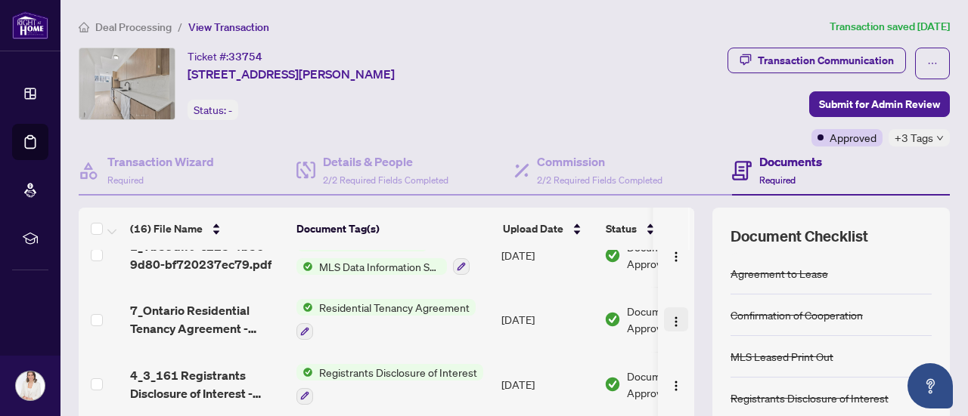
click at [670, 317] on img "button" at bounding box center [676, 322] width 12 height 12
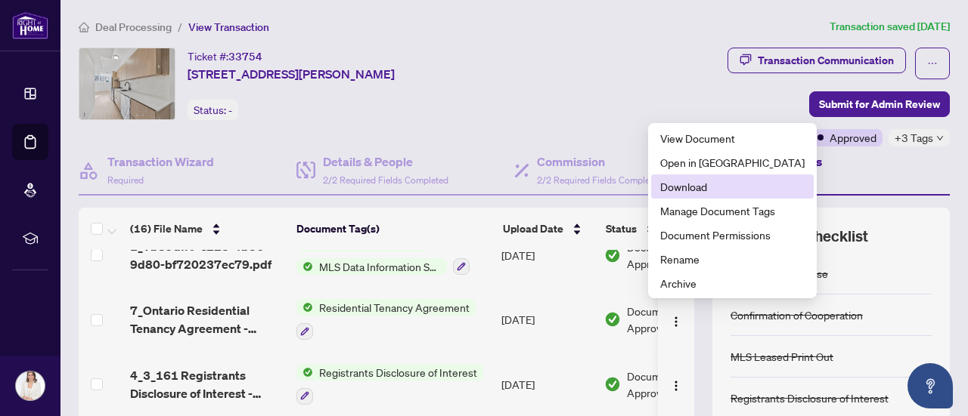
click at [691, 183] on span "Download" at bounding box center [732, 186] width 144 height 17
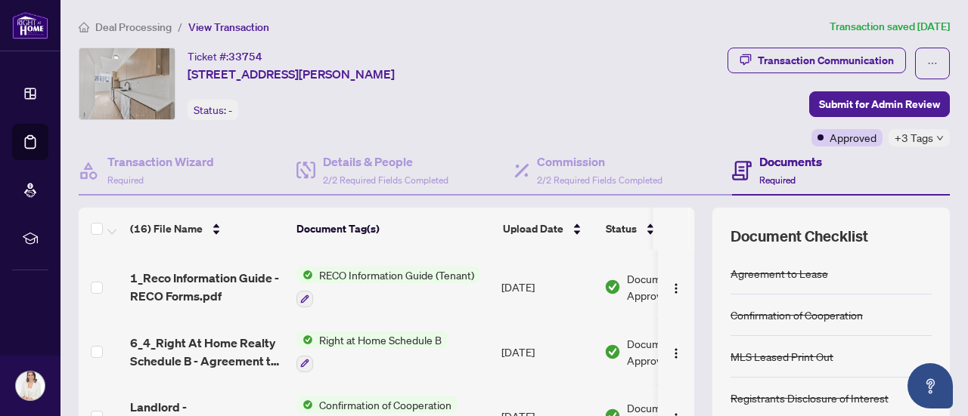
scroll to position [761, 0]
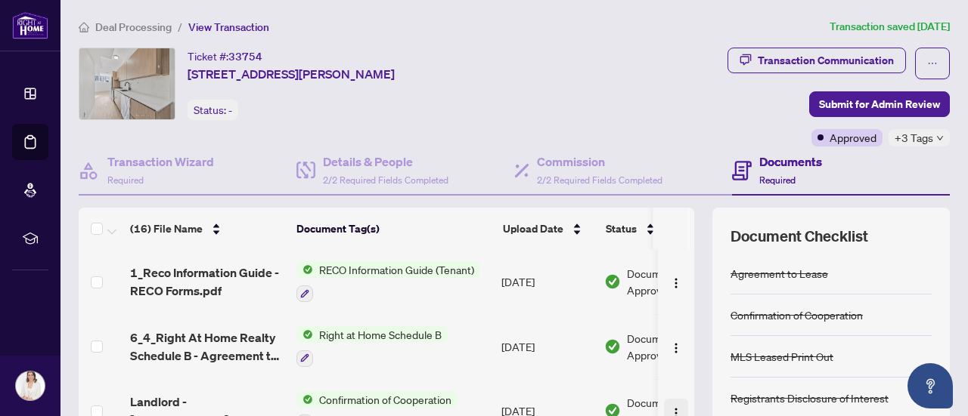
click at [670, 407] on img "button" at bounding box center [676, 413] width 12 height 12
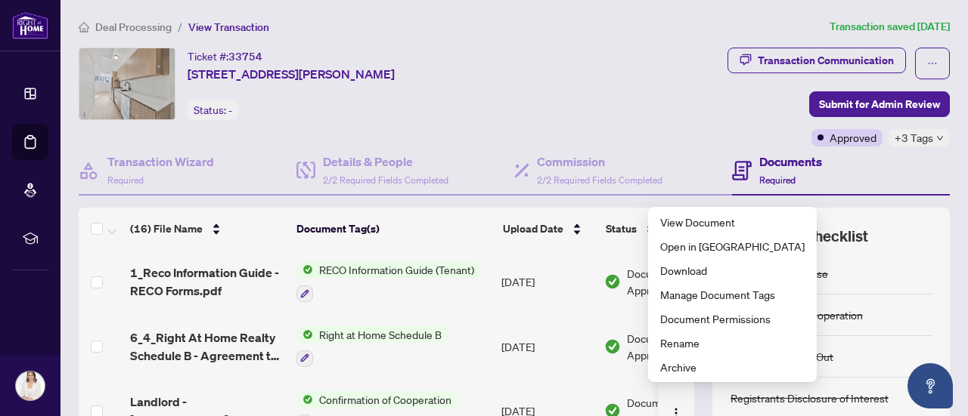
scroll to position [151, 0]
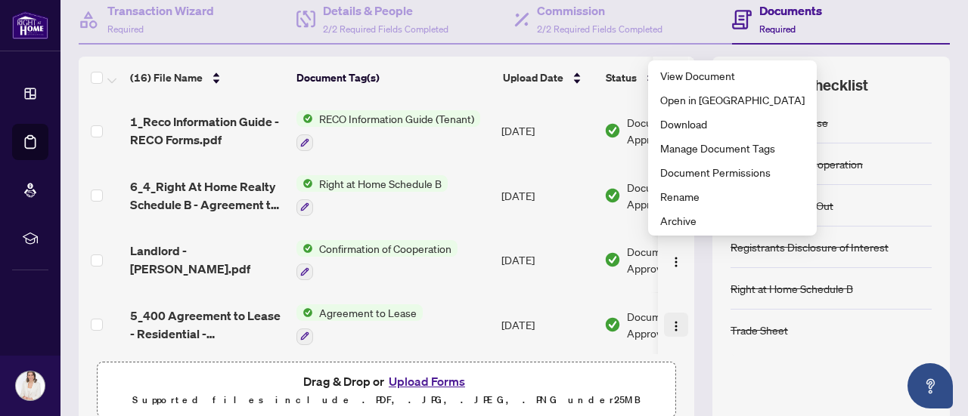
click at [670, 320] on img "button" at bounding box center [676, 326] width 12 height 12
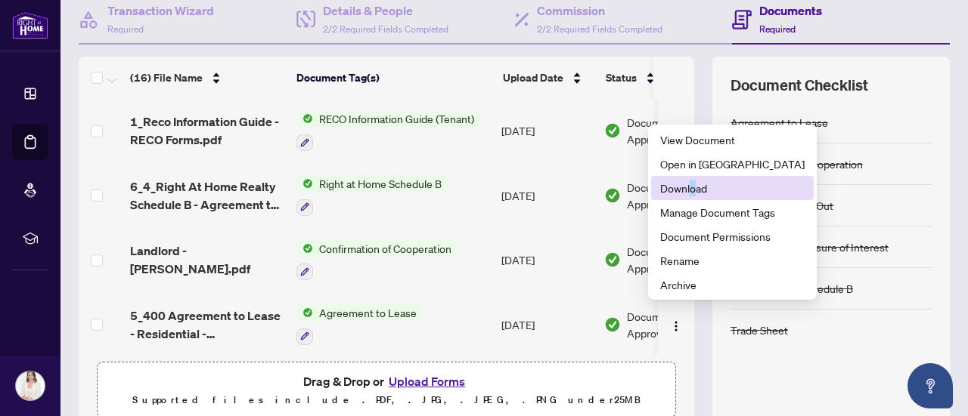
click at [692, 187] on span "Download" at bounding box center [732, 188] width 144 height 17
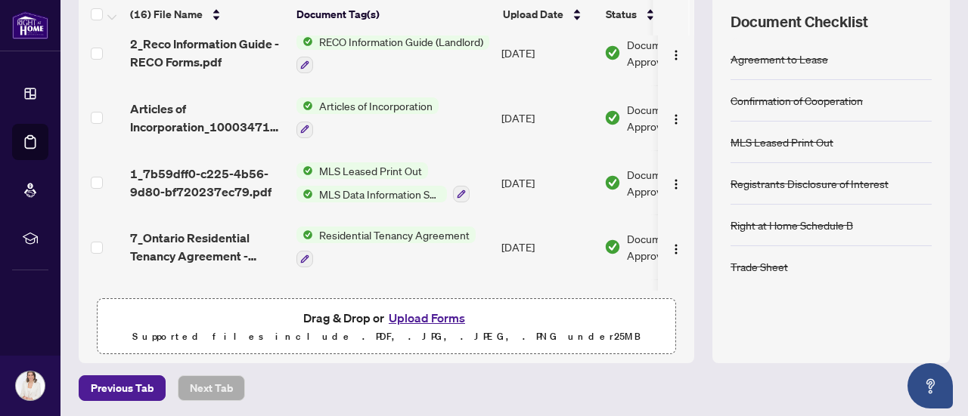
scroll to position [383, 0]
